Goal: Communication & Community: Answer question/provide support

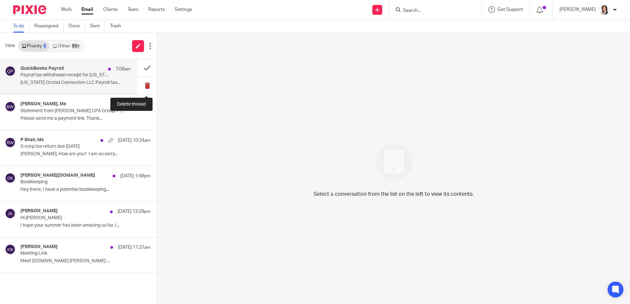
click at [147, 85] on button at bounding box center [147, 85] width 20 height 17
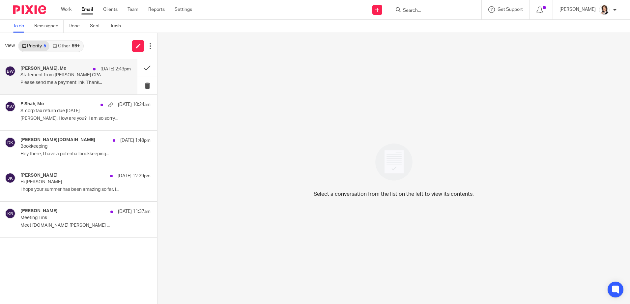
click at [58, 72] on div "[PERSON_NAME], Me [DATE] 2:43pm" at bounding box center [75, 69] width 110 height 7
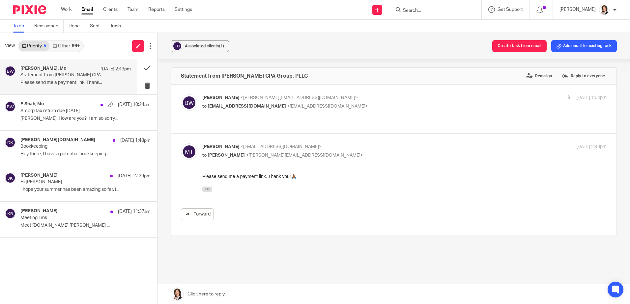
click at [246, 290] on link at bounding box center [393, 294] width 472 height 20
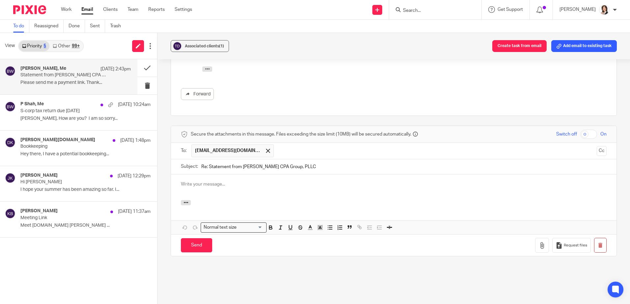
click at [224, 174] on div at bounding box center [393, 187] width 445 height 26
drag, startPoint x: 195, startPoint y: 171, endPoint x: 235, endPoint y: 174, distance: 40.6
click at [235, 181] on p "Done! Thank you, [PERSON_NAME]!" at bounding box center [393, 184] width 425 height 7
click at [215, 181] on p "Done! Thank you, [PERSON_NAME]!" at bounding box center [393, 184] width 425 height 7
drag, startPoint x: 194, startPoint y: 171, endPoint x: 251, endPoint y: 173, distance: 57.0
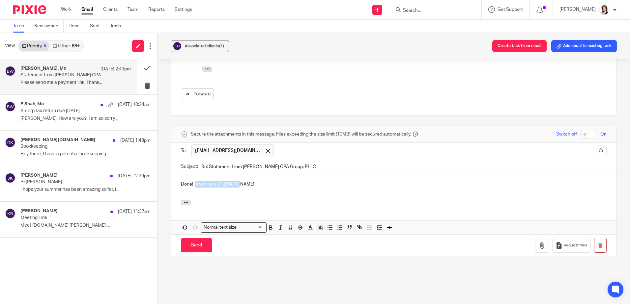
click at [251, 181] on p "Done! Thank you, [PERSON_NAME]!" at bounding box center [393, 184] width 425 height 7
click at [194, 181] on p "Done! I hope your summer is going great!" at bounding box center [393, 184] width 425 height 7
click at [200, 181] on p "Done!" at bounding box center [393, 184] width 425 height 7
click at [194, 238] on input "Send" at bounding box center [196, 245] width 31 height 14
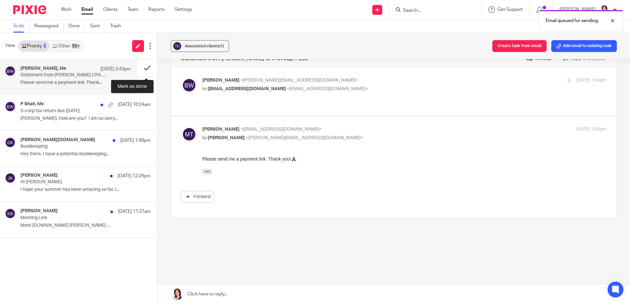
scroll to position [5, 0]
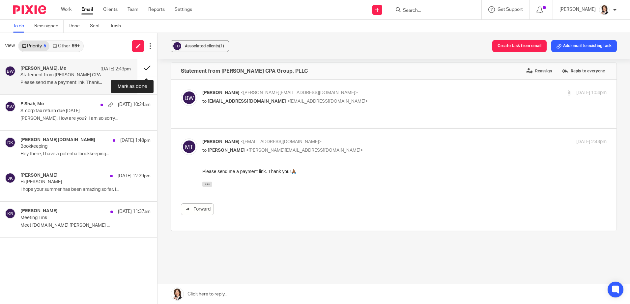
click at [147, 67] on button at bounding box center [147, 67] width 20 height 17
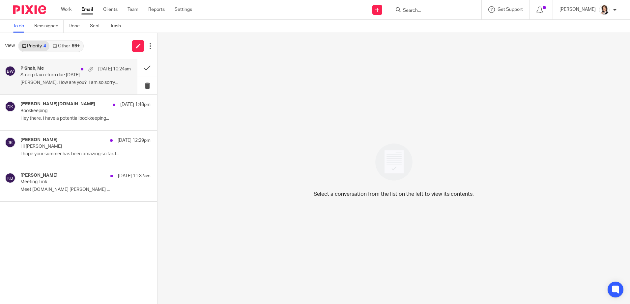
click at [59, 83] on p "[PERSON_NAME], How are you? I am so sorry..." at bounding box center [75, 83] width 110 height 6
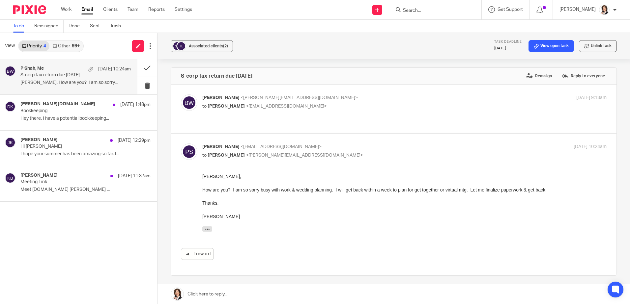
scroll to position [0, 0]
click at [227, 292] on link at bounding box center [393, 294] width 472 height 20
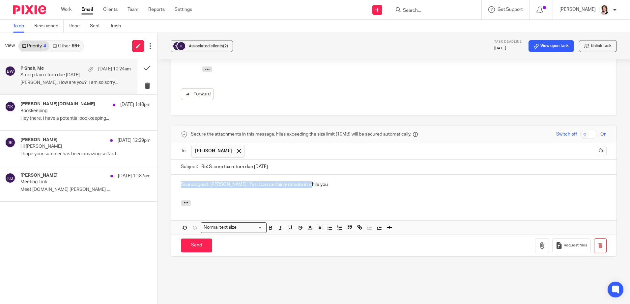
drag, startPoint x: 305, startPoint y: 169, endPoint x: 177, endPoint y: 177, distance: 128.0
click at [177, 177] on div "Sounds good, [PERSON_NAME]! Yes, I can certainly remote in while you" at bounding box center [393, 188] width 445 height 26
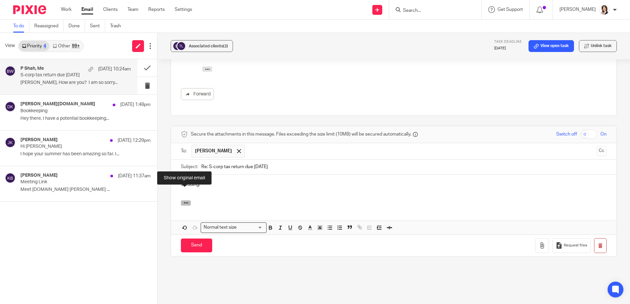
click at [185, 201] on icon "button" at bounding box center [185, 203] width 5 height 5
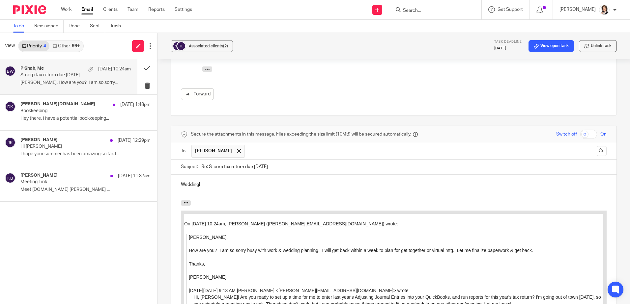
click at [208, 181] on p "Wedding!" at bounding box center [393, 184] width 425 height 7
click at [244, 178] on div "Wedding! That's exciting (and, I'm sure, expensive.)" at bounding box center [393, 188] width 445 height 26
click at [324, 182] on div "Wedding! That's exciting (and, I'm sure, expensive.)" at bounding box center [393, 188] width 445 height 26
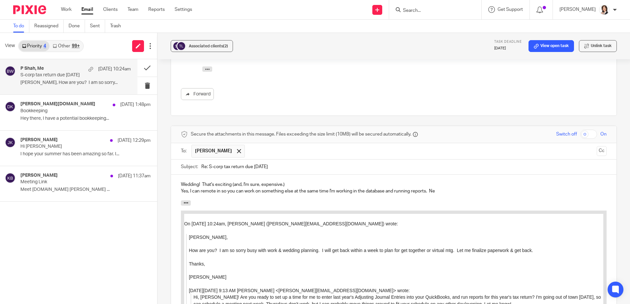
click at [503, 181] on p "Wedding! That's exciting (and, I'm sure, expensive.)" at bounding box center [393, 184] width 425 height 7
click at [339, 181] on p "Wedding! That's exciting (and, I'm sure, expensive.)" at bounding box center [393, 184] width 425 height 7
click at [437, 188] on p "Yes, I can remote in so you can work on something else at the same time I'm wor…" at bounding box center [393, 191] width 425 height 7
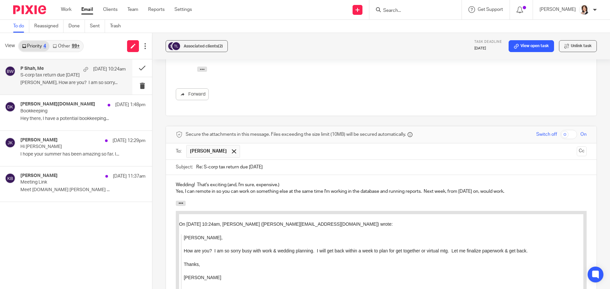
click at [397, 160] on input "Re: S-corp tax return due [DATE]" at bounding box center [391, 167] width 390 height 15
click at [328, 188] on p "Yes, I can remote in so you can work on something else at the same time I'm wor…" at bounding box center [381, 191] width 411 height 7
click at [263, 183] on div "Wedding! That's exciting (and, I'm sure, expensive.) Yes, I can remote in so yo…" at bounding box center [381, 188] width 431 height 26
click at [215, 184] on div "Wedding! That's exciting (and, I'm sure, expensive.) Yes, I can remote in so yo…" at bounding box center [381, 188] width 431 height 26
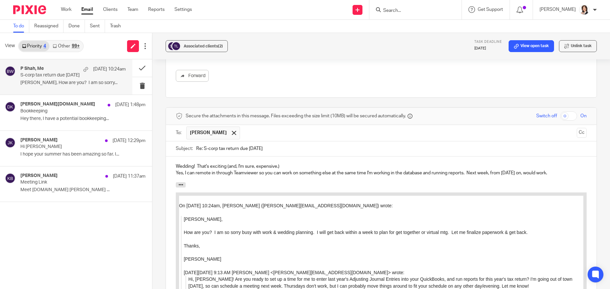
scroll to position [193, 0]
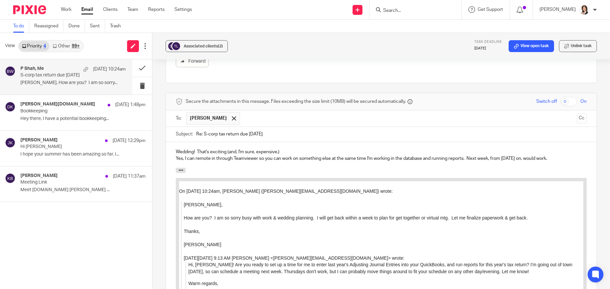
click at [553, 155] on p "Yes, I can remote in through Teamviewer so you can work on something else at th…" at bounding box center [381, 158] width 411 height 7
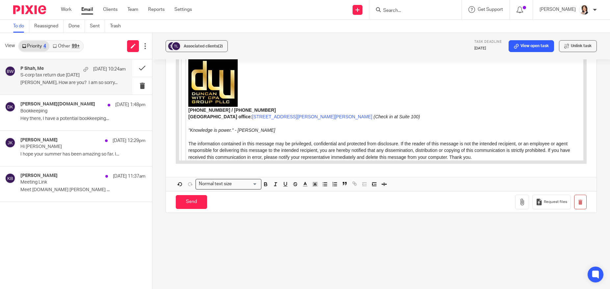
scroll to position [439, 0]
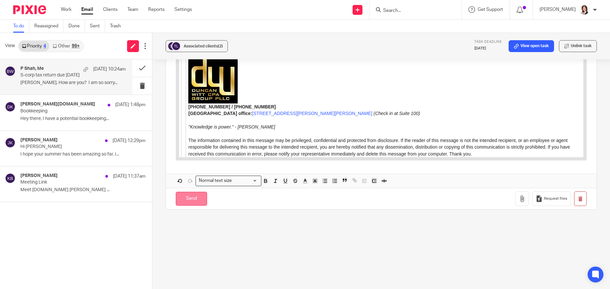
click at [186, 194] on input "Send" at bounding box center [191, 199] width 31 height 14
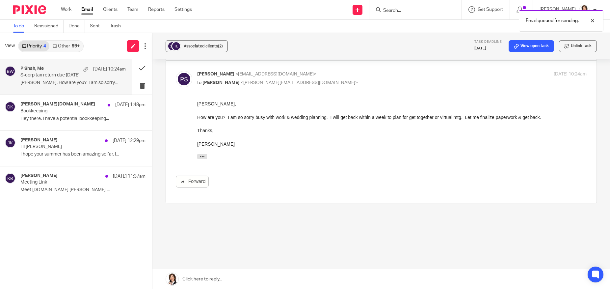
scroll to position [61, 0]
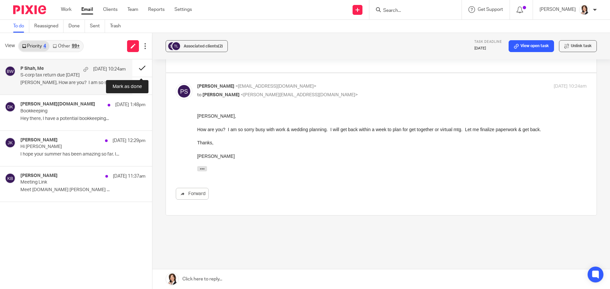
click at [139, 68] on button at bounding box center [142, 67] width 20 height 17
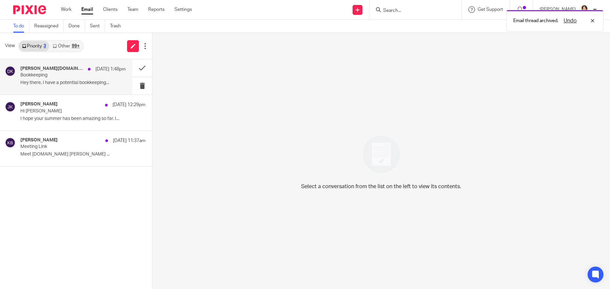
click at [54, 70] on h4 "[PERSON_NAME][DOMAIN_NAME]" at bounding box center [52, 69] width 64 height 6
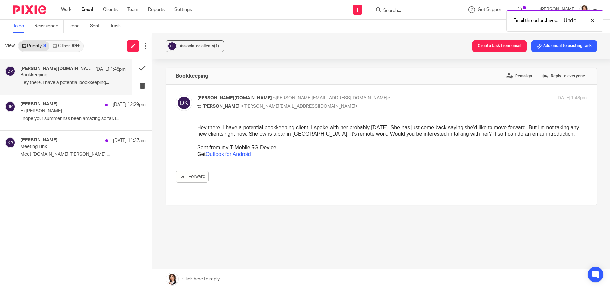
scroll to position [0, 0]
click at [222, 276] on link at bounding box center [381, 279] width 458 height 20
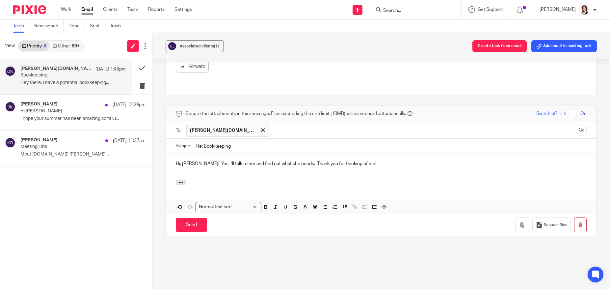
click at [289, 160] on p "Hi, [PERSON_NAME]! Yes, I'll talk to her and find out what she needs. Thank you…" at bounding box center [381, 163] width 411 height 7
drag, startPoint x: 304, startPoint y: 155, endPoint x: 333, endPoint y: 154, distance: 28.3
click at [333, 160] on p "Hi, [PERSON_NAME]! Yes, I'll talk to her and find out what she needs and if I c…" at bounding box center [381, 163] width 411 height 7
click at [299, 160] on p "Hi, [PERSON_NAME]! Yes, I'll talk to her and find out what she needs and if I'm…" at bounding box center [381, 163] width 411 height 7
click at [337, 169] on div "Hi, [PERSON_NAME]! Yes, I'll talk to her and find out what she needs and we'll …" at bounding box center [381, 167] width 431 height 26
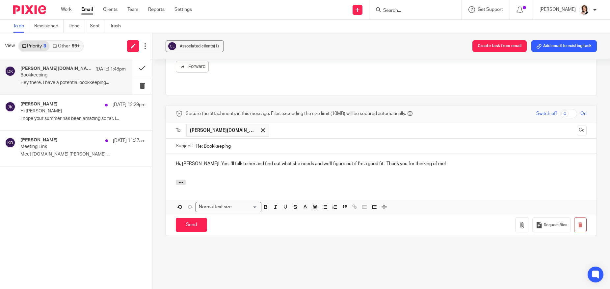
click at [364, 160] on p "Hi, [PERSON_NAME]! Yes, I'll talk to her and find out what she needs and we'll …" at bounding box center [381, 163] width 411 height 7
click at [179, 180] on icon "button" at bounding box center [180, 182] width 5 height 5
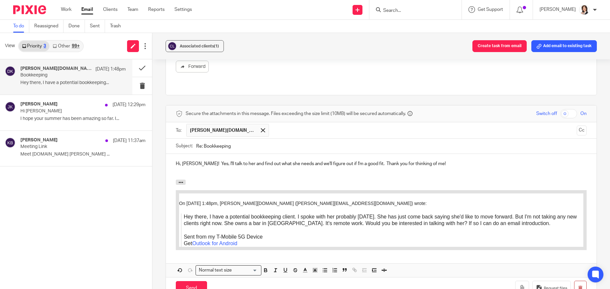
click at [437, 160] on p "Hi, [PERSON_NAME]! Yes, I'll talk to her and find out what she needs and we'll …" at bounding box center [381, 163] width 411 height 7
click at [486, 160] on p "Hi, [PERSON_NAME]! Yes, I'll talk to her and find out what she needs and we'll …" at bounding box center [381, 163] width 411 height 7
drag, startPoint x: 450, startPoint y: 158, endPoint x: 493, endPoint y: 159, distance: 42.2
click at [493, 160] on p "Hi, [PERSON_NAME]! Yes, I'll talk to her and find out what she needs and we'll …" at bounding box center [381, 163] width 411 height 7
click at [193, 282] on input "Send" at bounding box center [191, 288] width 31 height 14
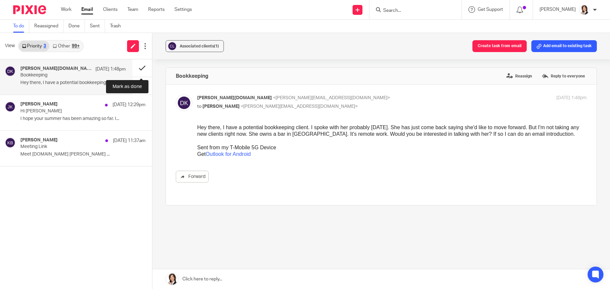
click at [141, 68] on button at bounding box center [142, 67] width 20 height 17
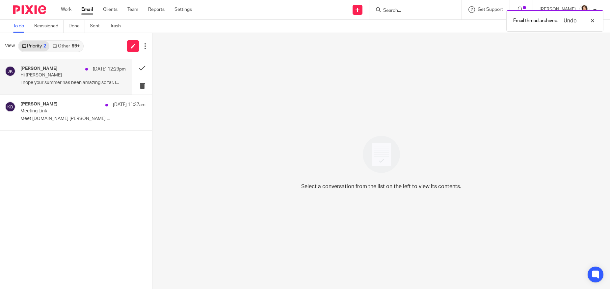
click at [61, 72] on div "[PERSON_NAME] [DATE] 12:29pm" at bounding box center [72, 69] width 105 height 7
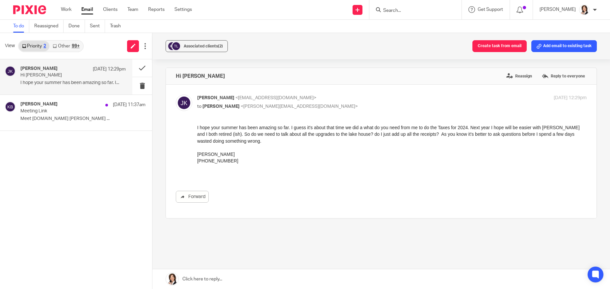
click at [210, 276] on link at bounding box center [381, 279] width 458 height 20
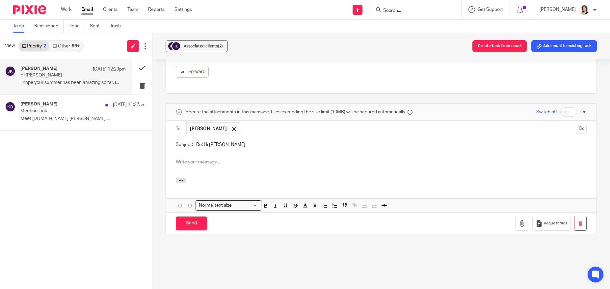
click at [212, 159] on p at bounding box center [381, 162] width 411 height 7
drag, startPoint x: 34, startPoint y: 121, endPoint x: 366, endPoint y: 26, distance: 345.1
click at [34, 121] on p "Meet [DOMAIN_NAME] [PERSON_NAME] ..." at bounding box center [82, 119] width 125 height 6
click at [249, 159] on p "Good morning, [PERSON_NAME]!" at bounding box center [381, 162] width 411 height 7
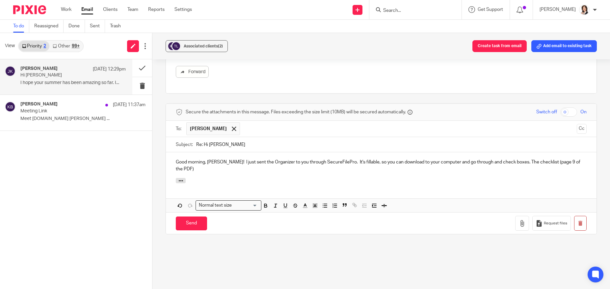
click at [184, 164] on p "Good morning, [PERSON_NAME]! I just sent the Organizer to you through SecureFil…" at bounding box center [381, 165] width 411 height 13
click at [192, 165] on p "Good morning, [PERSON_NAME]! I just sent the Organizer to you through SecureFil…" at bounding box center [381, 165] width 411 height 13
click at [435, 163] on p "Good morning, [PERSON_NAME]! I just sent the Organizer to you through SecureFil…" at bounding box center [381, 165] width 411 height 13
click at [423, 162] on p "Good morning, [PERSON_NAME]! I just sent the Organizer to you through SecureFil…" at bounding box center [381, 165] width 411 height 13
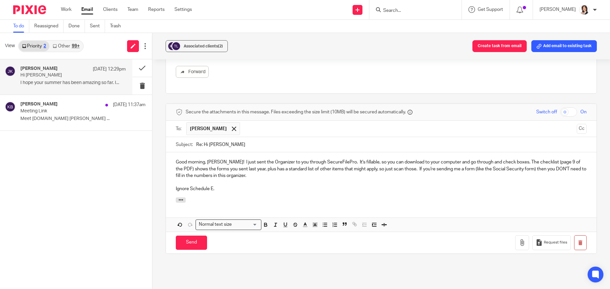
click at [335, 185] on p "Ignore Schedule E." at bounding box center [381, 188] width 411 height 7
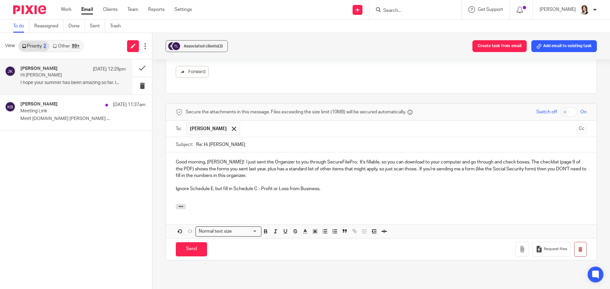
click at [508, 159] on p "Good morning, [PERSON_NAME]! I just sent the Organizer to you through SecureFil…" at bounding box center [381, 169] width 411 height 20
click at [509, 159] on p "Good morning, [PERSON_NAME]! I just sent the Organizer to you through SecureFil…" at bounding box center [381, 169] width 411 height 20
drag, startPoint x: 438, startPoint y: 165, endPoint x: 445, endPoint y: 164, distance: 7.6
click at [445, 164] on p "Good morning, [PERSON_NAME]! I just sent the Organizer to you through SecureFil…" at bounding box center [381, 169] width 411 height 20
click at [460, 164] on p "Good morning, [PERSON_NAME]! I just sent the Organizer to you through SecureFil…" at bounding box center [381, 169] width 411 height 20
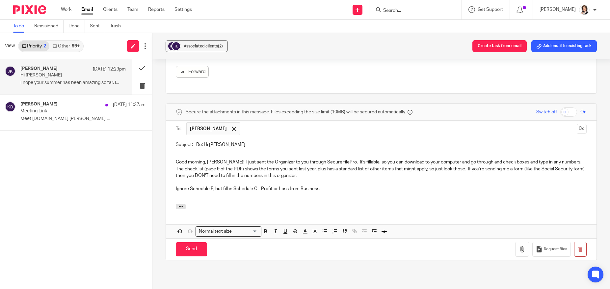
click at [459, 164] on p "Good morning, [PERSON_NAME]! I just sent the Organizer to you through SecureFil…" at bounding box center [381, 169] width 411 height 20
click at [488, 167] on p "Good morning, [PERSON_NAME]! I just sent the Organizer to you through SecureFil…" at bounding box center [381, 169] width 411 height 20
click at [487, 165] on p "Good morning, [PERSON_NAME]! I just sent the Organizer to you through SecureFil…" at bounding box center [381, 169] width 411 height 20
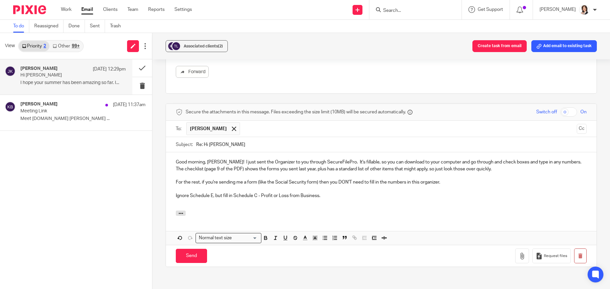
click at [245, 179] on p "For the rest, if you're sending me a form (like the Social Security form) then …" at bounding box center [381, 182] width 411 height 7
click at [373, 179] on p "For the rest, if you're sending me the form (like the Social Security form) the…" at bounding box center [381, 182] width 411 height 7
click at [330, 192] on p "Ignore Schedule E, but fill in Schedule C - Profit or Loss from Business." at bounding box center [381, 195] width 411 height 7
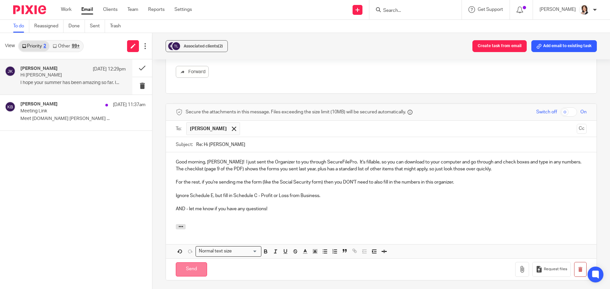
click at [194, 264] on input "Send" at bounding box center [191, 269] width 31 height 14
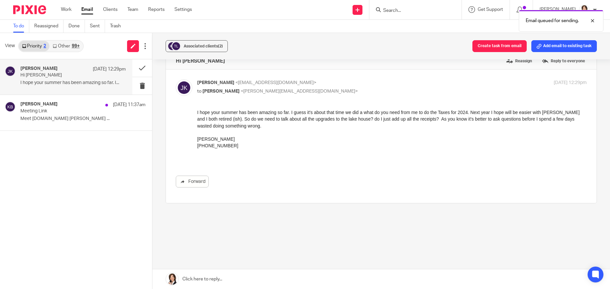
scroll to position [10, 0]
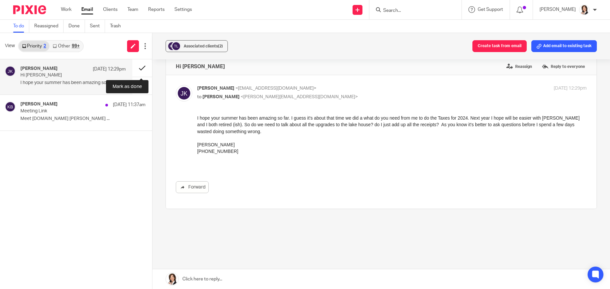
click at [143, 66] on button at bounding box center [142, 67] width 20 height 17
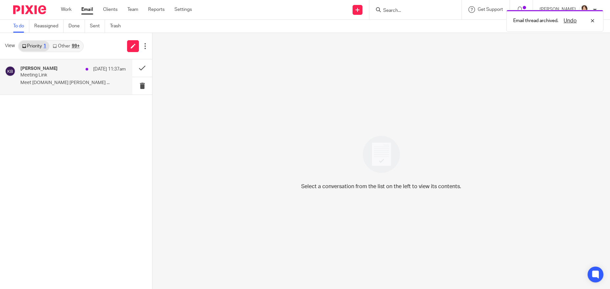
click at [59, 80] on p "Meet [DOMAIN_NAME] [PERSON_NAME] ..." at bounding box center [72, 83] width 105 height 6
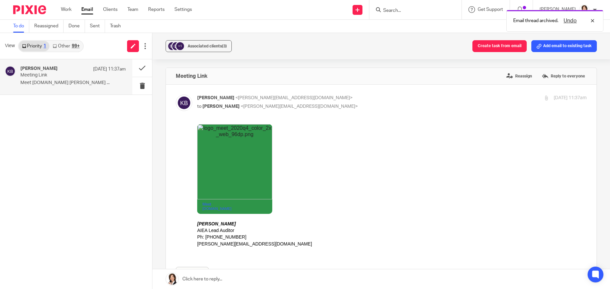
scroll to position [0, 0]
click at [143, 67] on button at bounding box center [142, 67] width 20 height 17
